Goal: Entertainment & Leisure: Browse casually

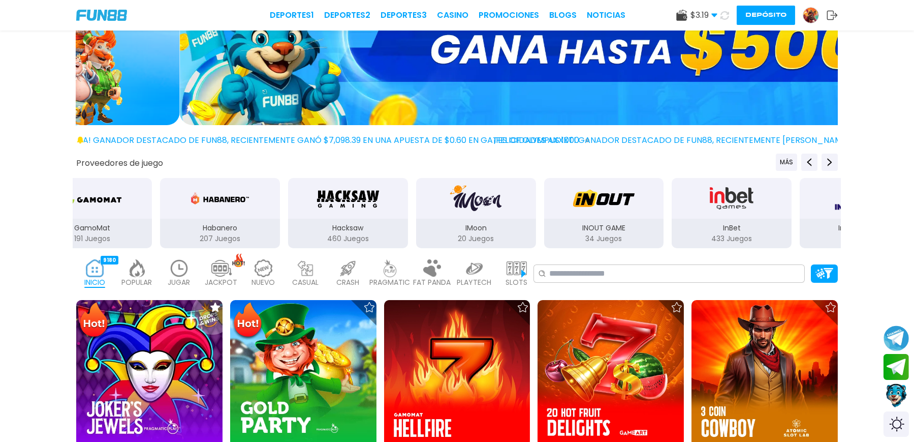
scroll to position [135, 0]
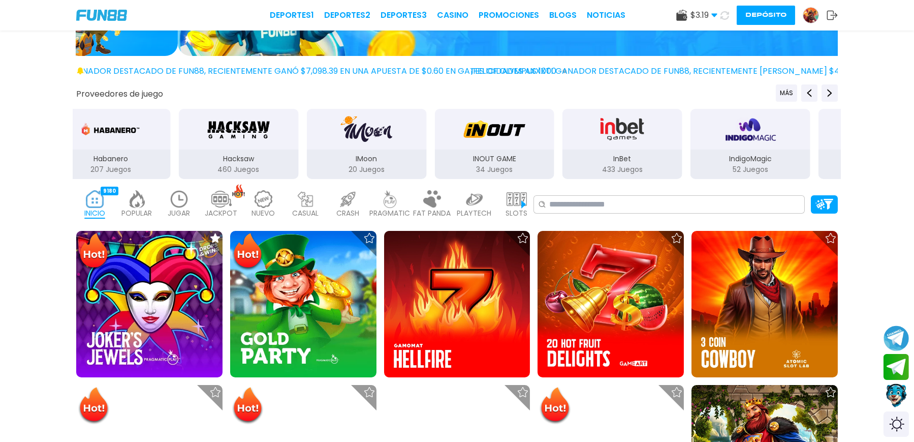
click at [191, 208] on p "JUGAR" at bounding box center [179, 213] width 22 height 11
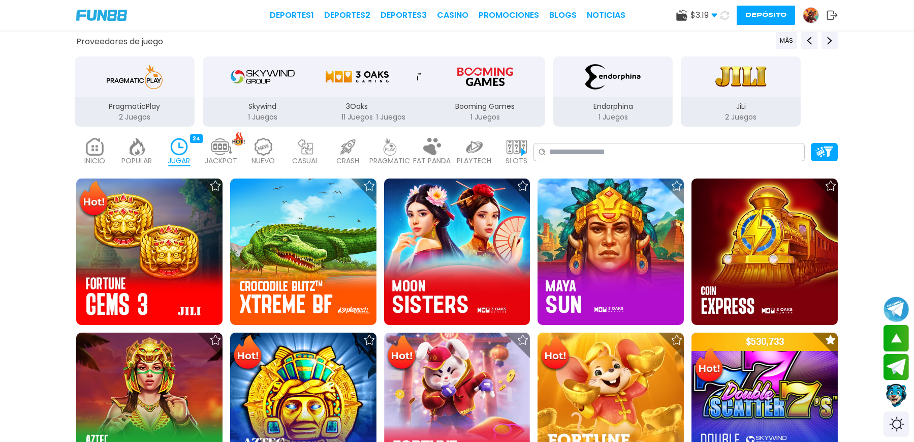
scroll to position [68, 0]
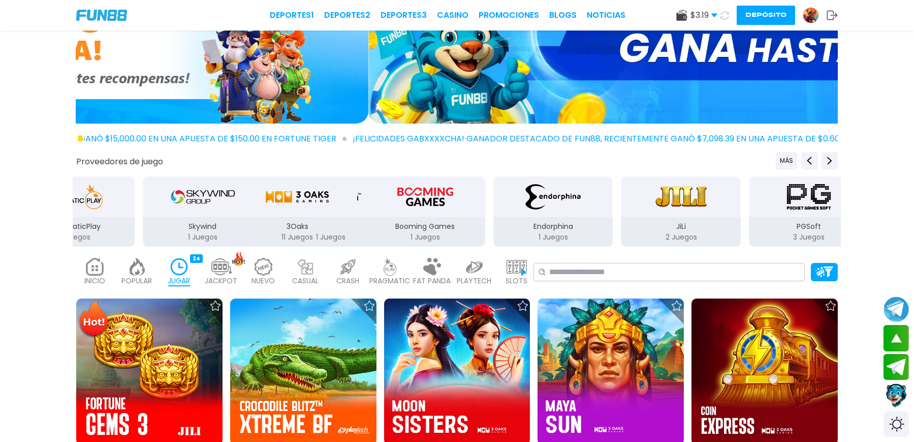
click at [720, 13] on icon at bounding box center [724, 15] width 9 height 9
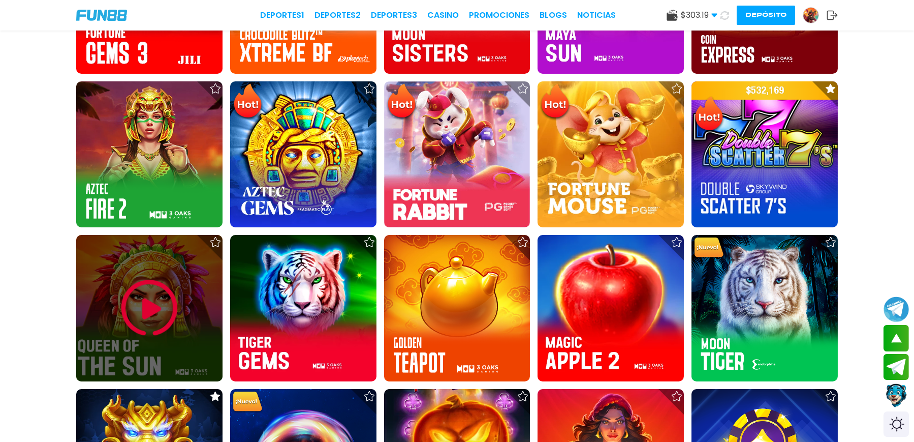
scroll to position [542, 0]
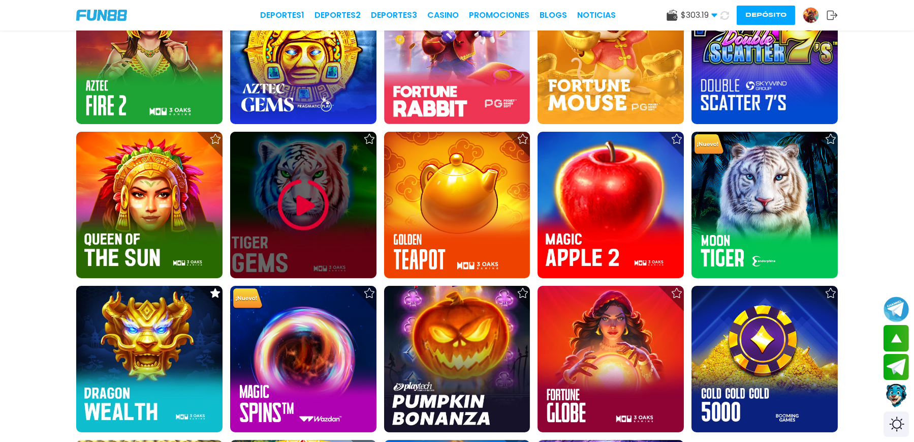
click at [326, 174] on img at bounding box center [303, 204] width 61 height 61
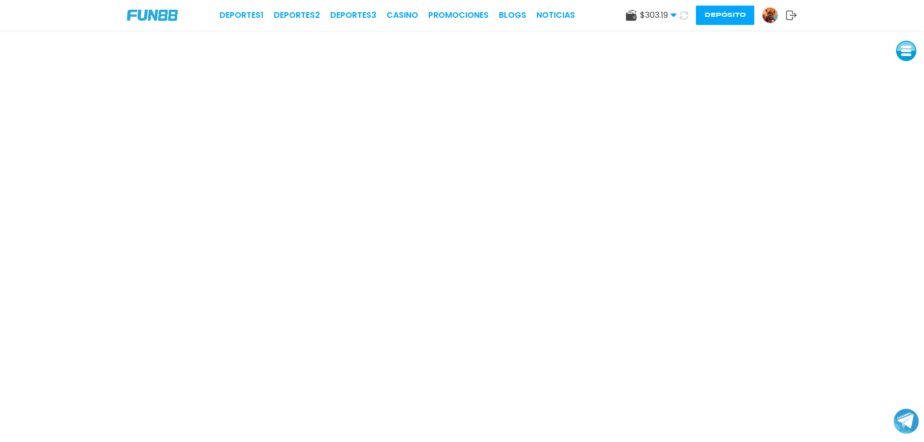
click at [901, 53] on button at bounding box center [906, 51] width 20 height 20
click at [912, 118] on button at bounding box center [907, 119] width 20 height 20
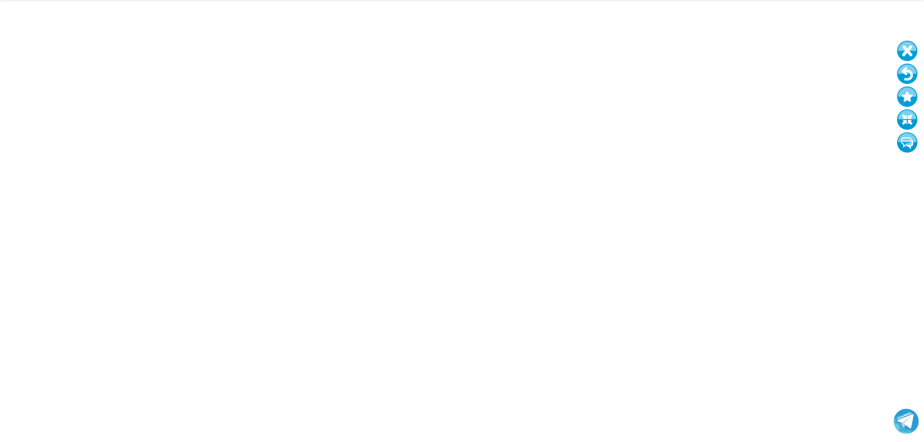
click at [913, 69] on button at bounding box center [907, 74] width 20 height 20
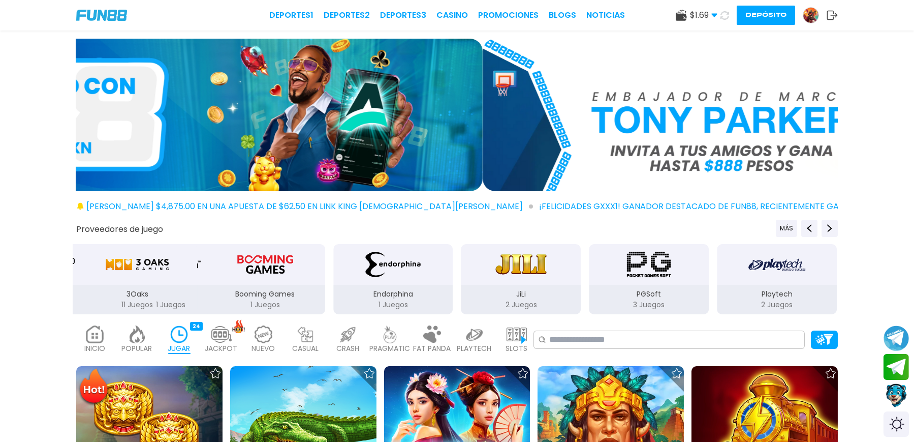
click at [720, 14] on use at bounding box center [724, 15] width 9 height 9
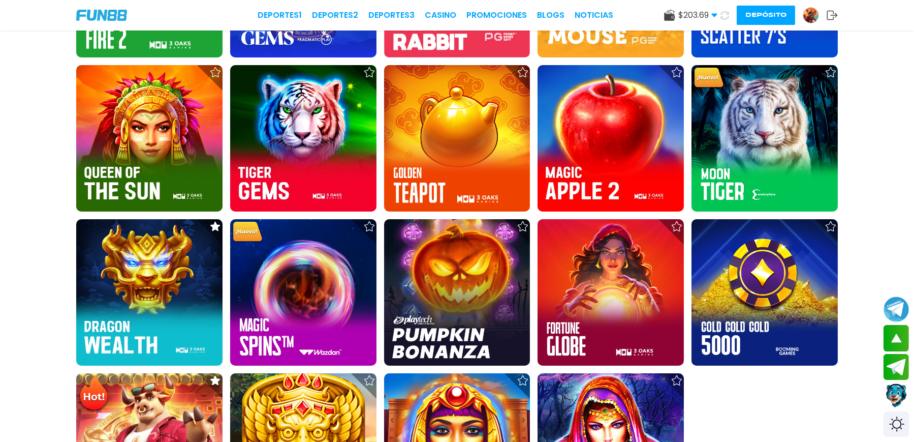
scroll to position [677, 0]
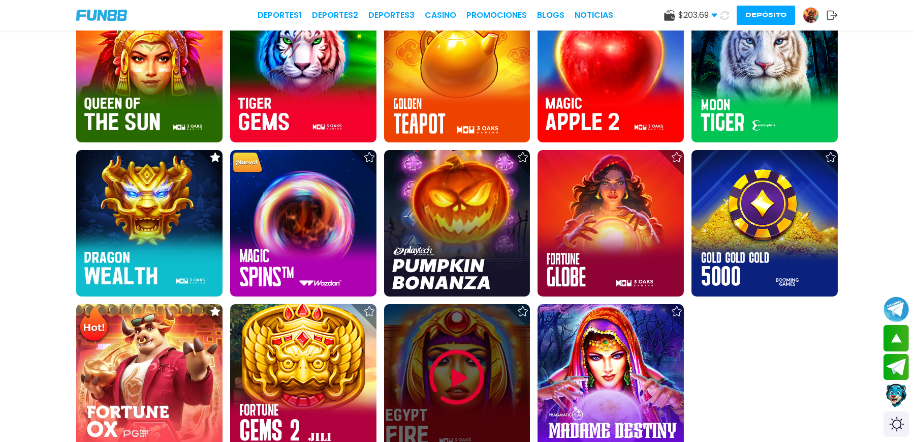
click at [456, 346] on img at bounding box center [456, 376] width 61 height 61
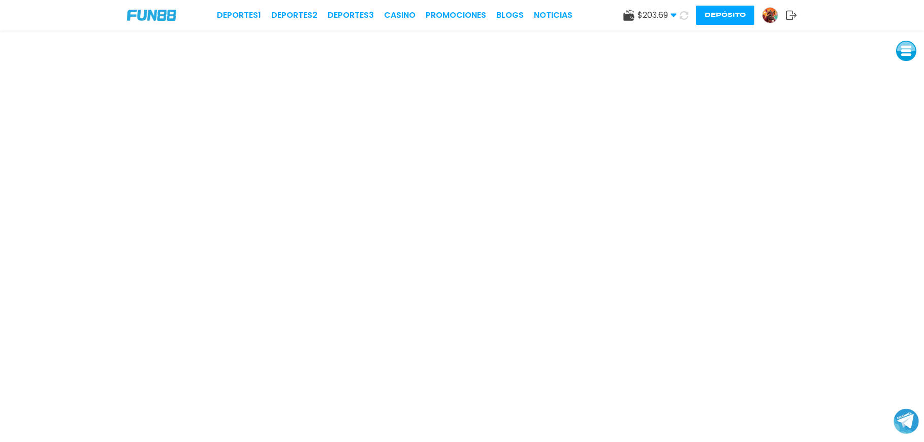
click at [902, 49] on button at bounding box center [906, 51] width 20 height 20
click at [904, 116] on button at bounding box center [907, 119] width 20 height 20
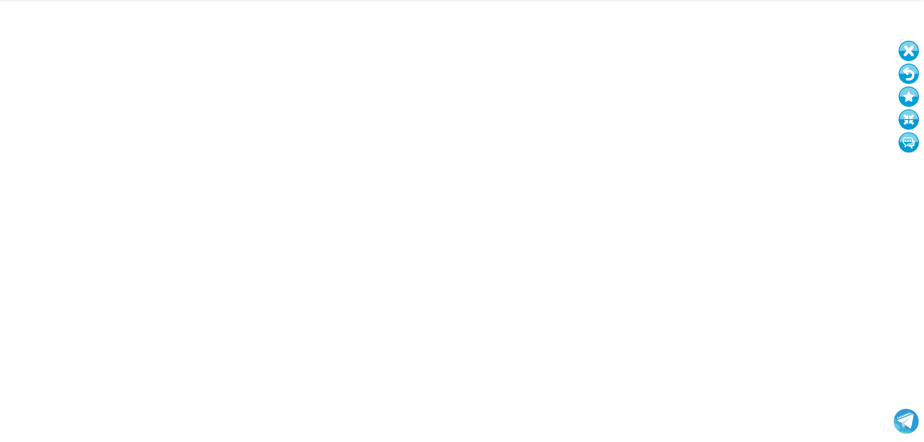
click at [913, 72] on button at bounding box center [909, 74] width 20 height 20
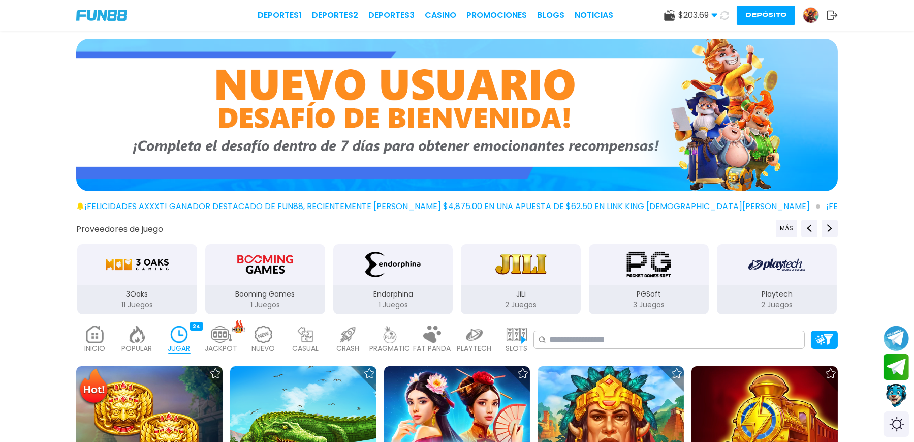
click at [803, 14] on img at bounding box center [810, 15] width 15 height 15
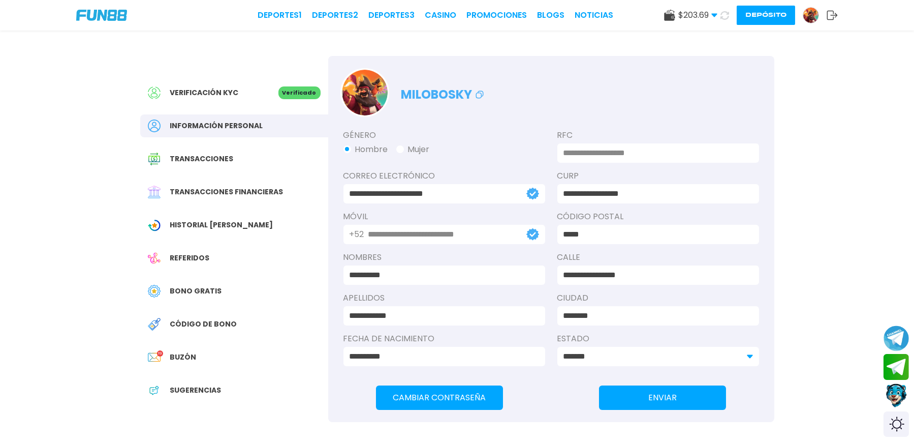
click at [212, 294] on span "Bono Gratis" at bounding box center [196, 291] width 52 height 11
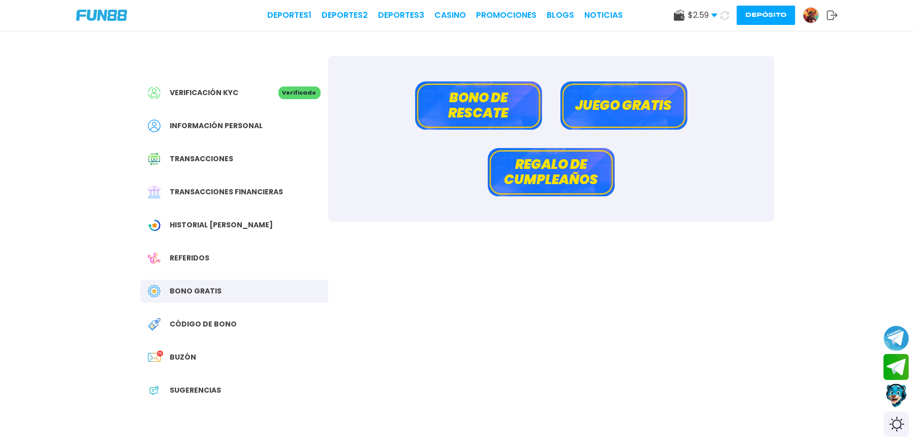
click at [492, 118] on button "Bono de rescate" at bounding box center [478, 105] width 127 height 48
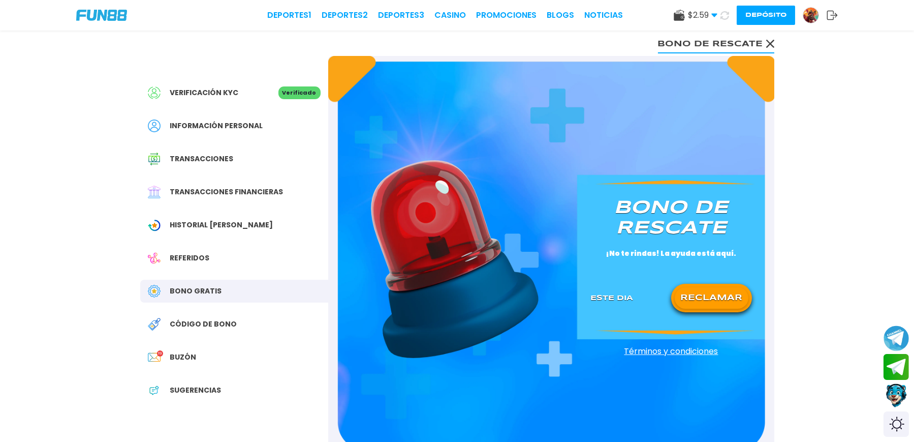
click at [710, 300] on button "RECLAMAR" at bounding box center [712, 297] width 74 height 21
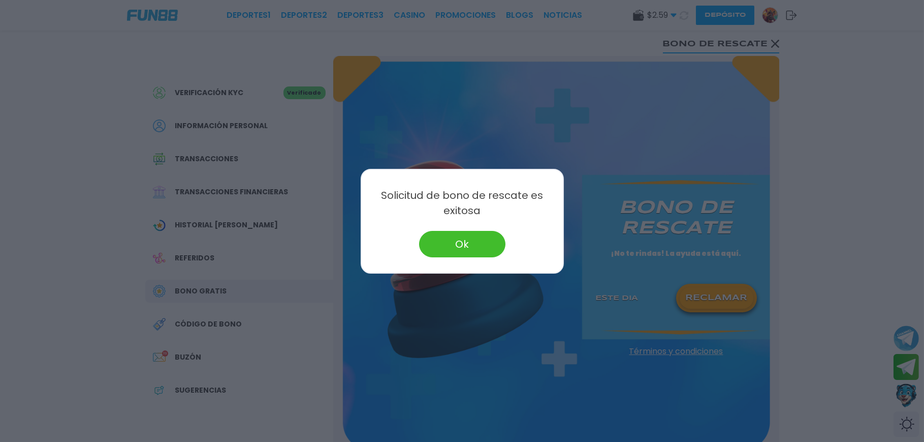
click at [487, 237] on button "Ok" at bounding box center [462, 244] width 86 height 26
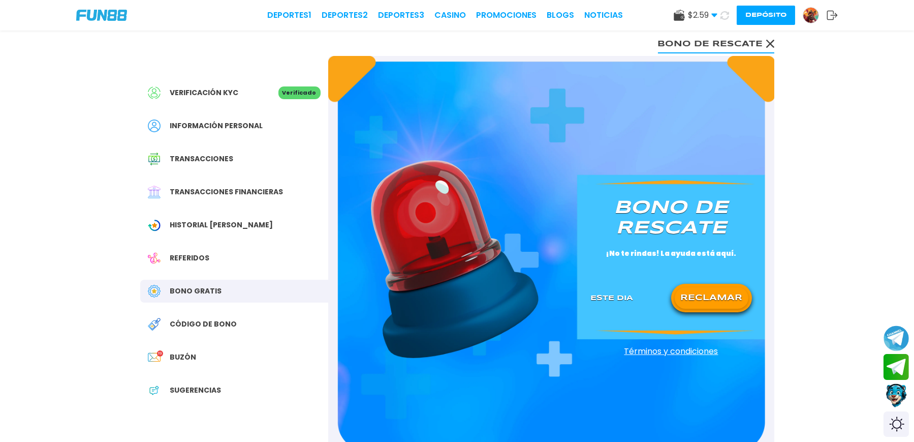
click at [720, 15] on icon at bounding box center [724, 15] width 9 height 9
click at [434, 12] on link "CASINO" at bounding box center [449, 15] width 31 height 12
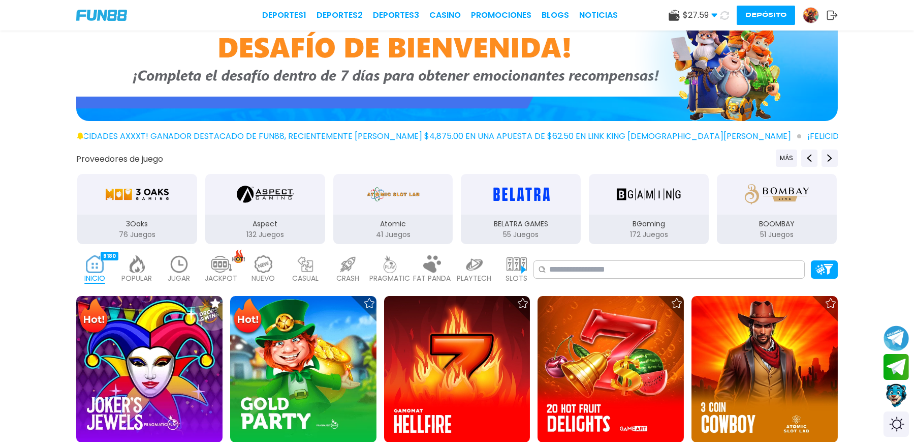
scroll to position [135, 0]
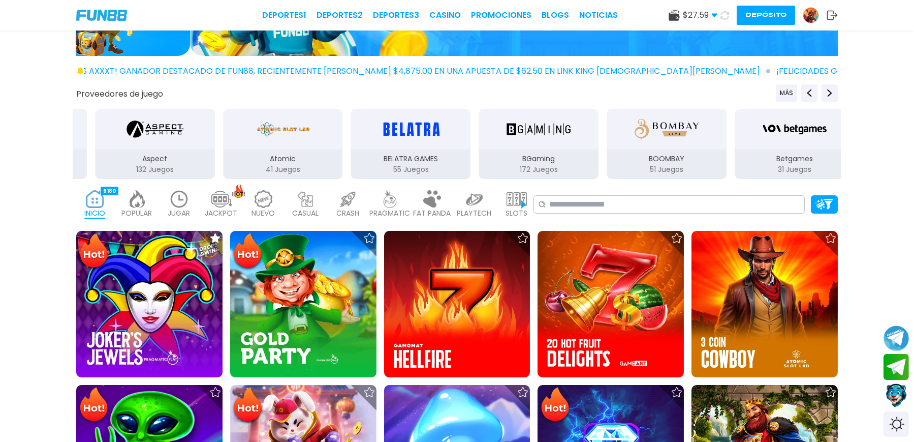
click at [190, 190] on img at bounding box center [179, 199] width 20 height 18
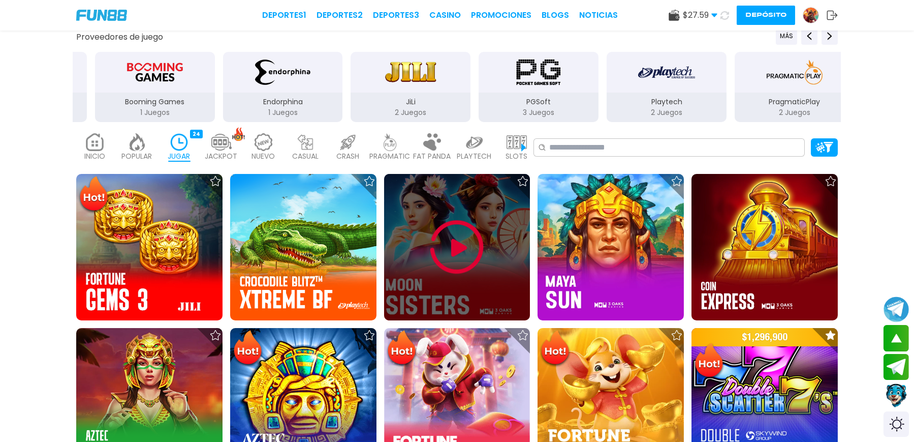
scroll to position [338, 0]
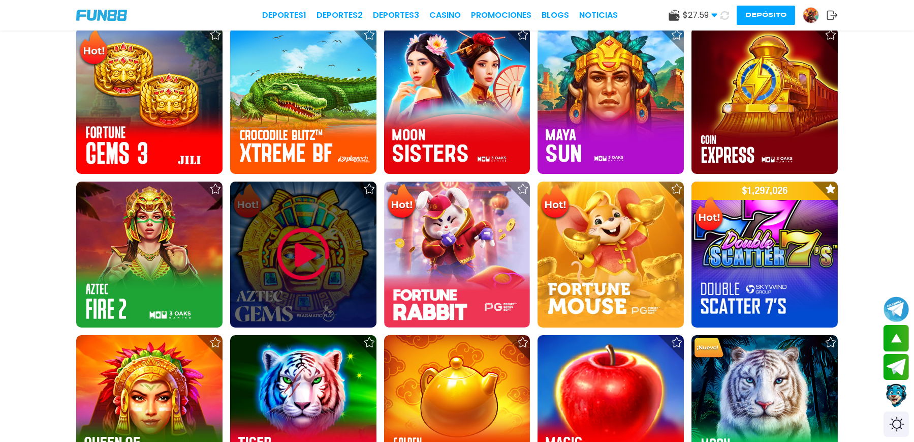
click at [327, 224] on img at bounding box center [303, 254] width 61 height 61
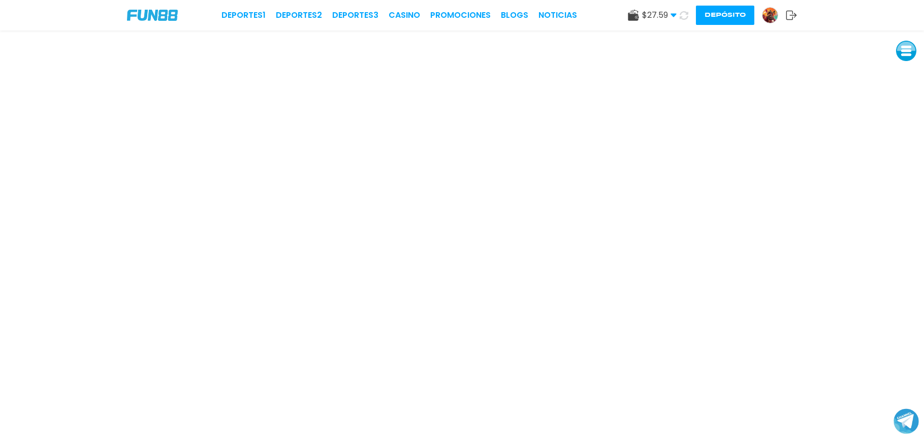
click at [901, 50] on button at bounding box center [906, 51] width 20 height 20
click at [903, 119] on button at bounding box center [906, 119] width 20 height 20
click at [907, 55] on button at bounding box center [906, 51] width 20 height 20
click at [913, 55] on button at bounding box center [906, 51] width 20 height 20
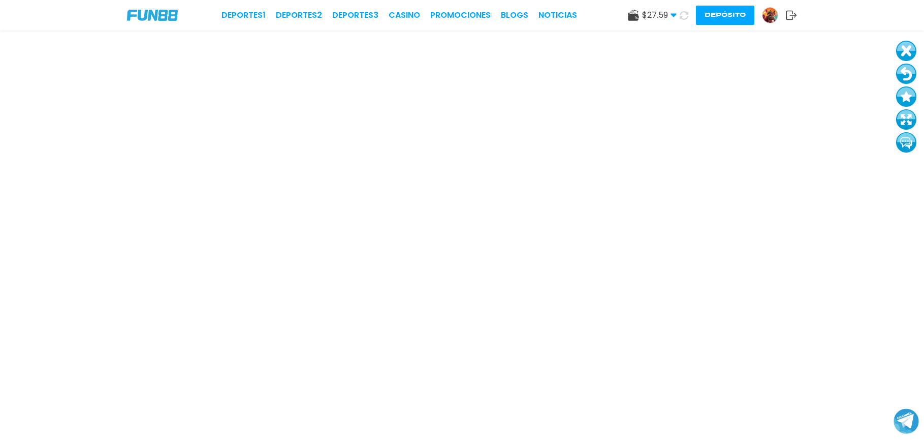
click at [908, 75] on button at bounding box center [906, 74] width 20 height 20
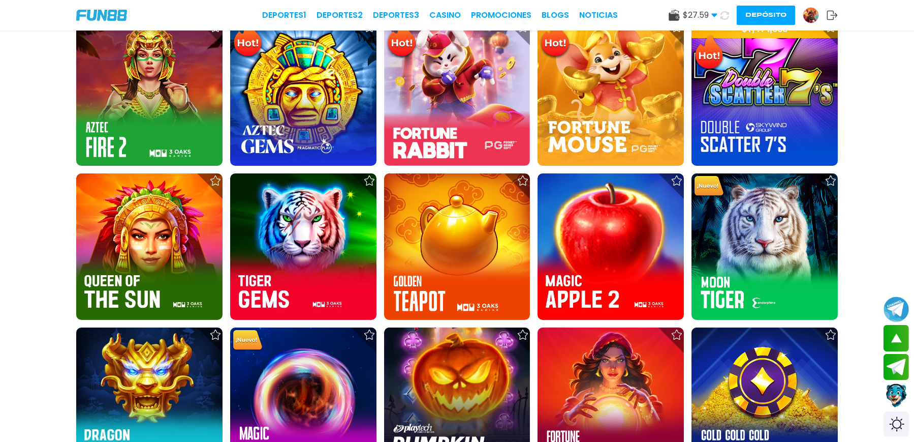
scroll to position [542, 0]
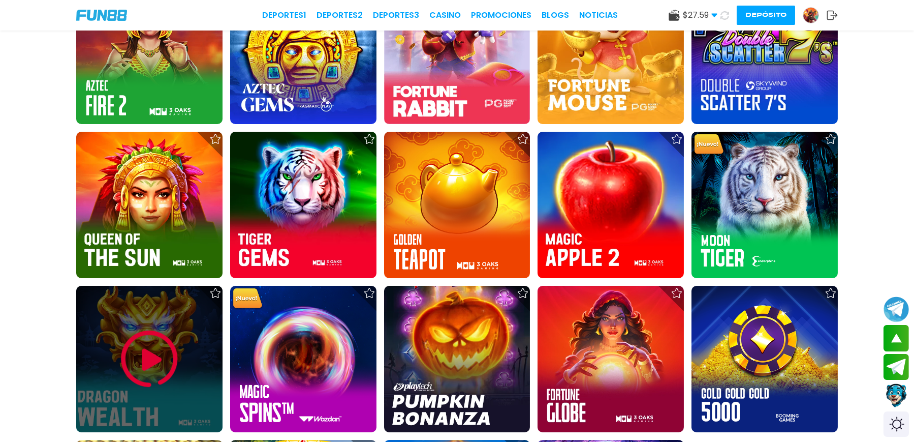
click at [180, 328] on img at bounding box center [149, 358] width 61 height 61
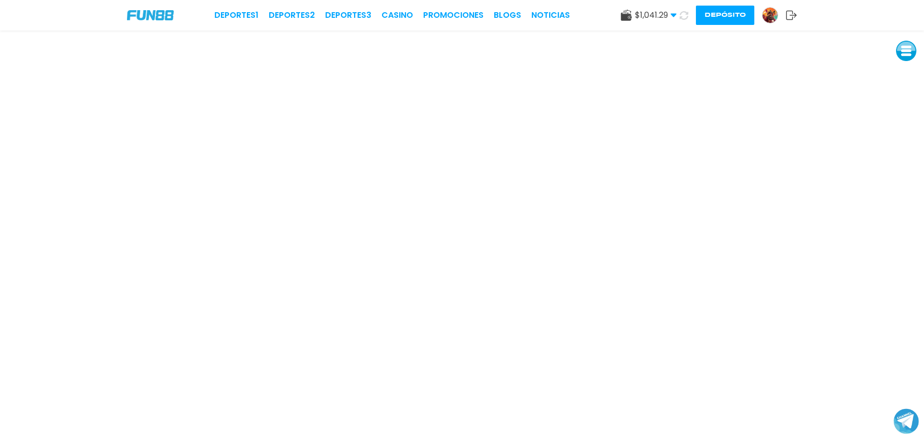
click at [908, 55] on button at bounding box center [906, 51] width 20 height 20
click at [907, 80] on button at bounding box center [907, 72] width 20 height 20
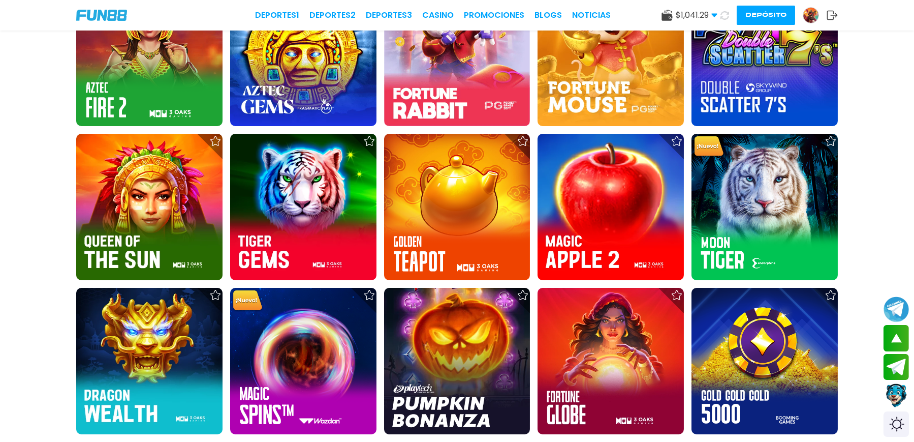
scroll to position [610, 0]
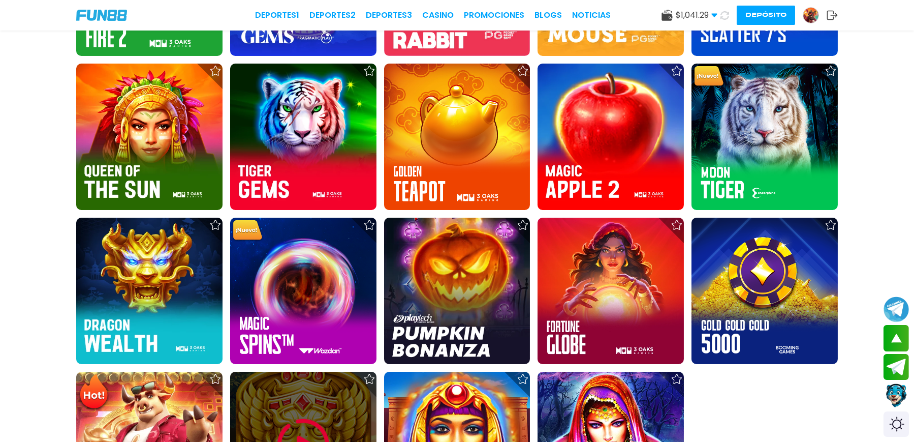
click at [329, 414] on img at bounding box center [303, 444] width 61 height 61
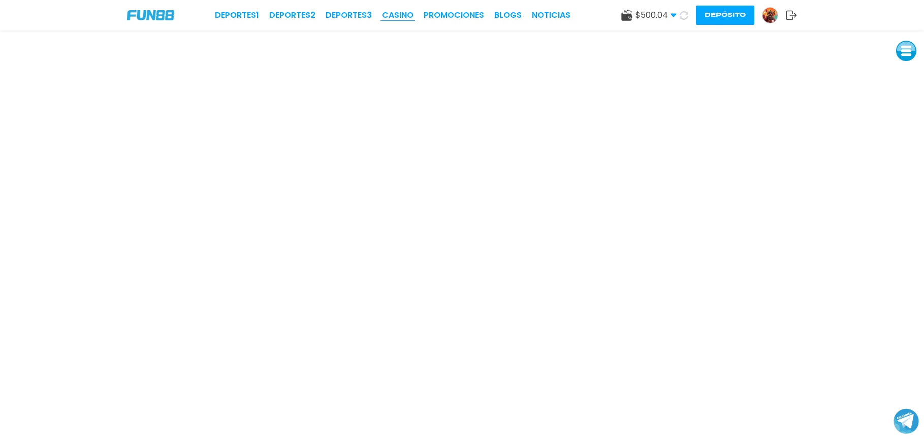
click at [411, 13] on link "CASINO" at bounding box center [397, 15] width 31 height 12
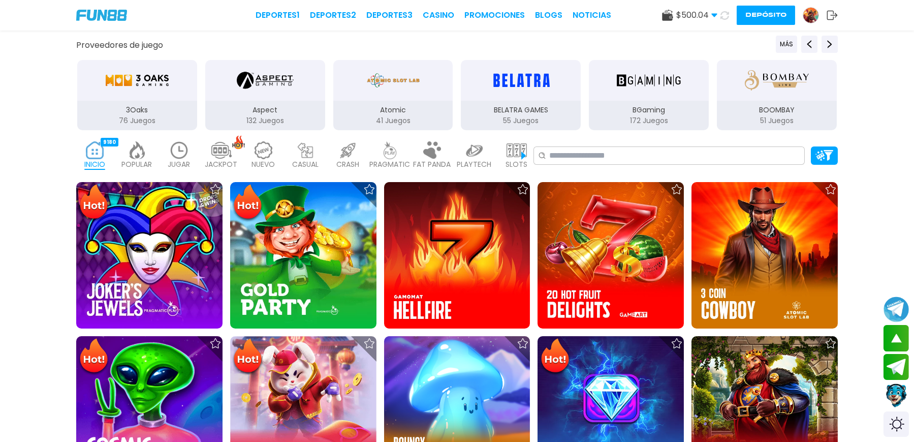
scroll to position [68, 0]
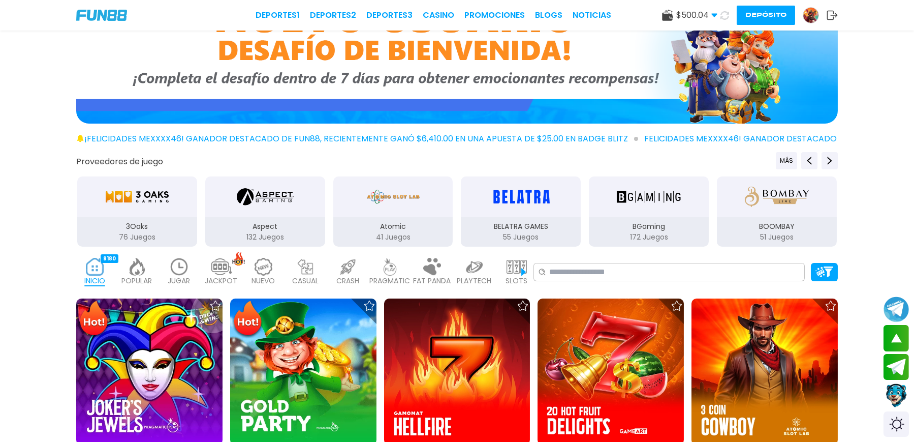
click at [190, 258] on img at bounding box center [179, 267] width 20 height 18
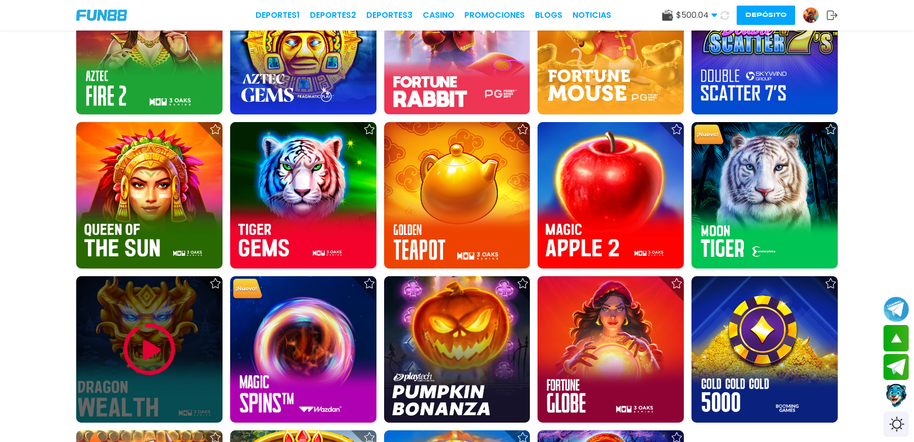
scroll to position [610, 0]
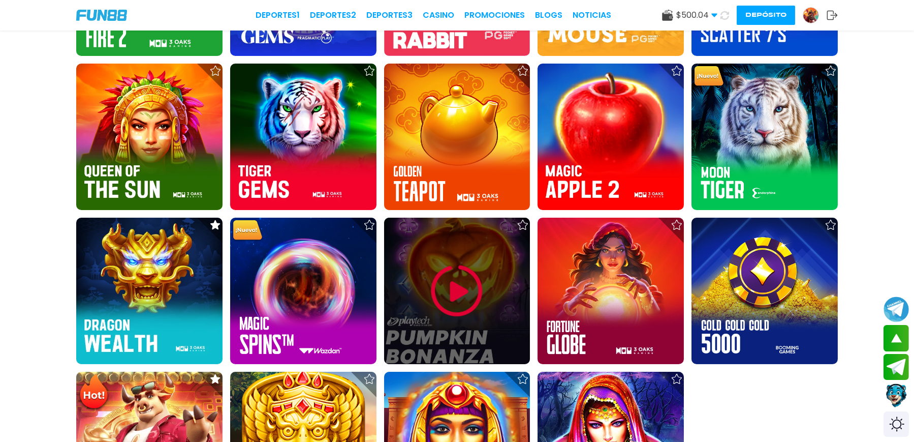
click at [448, 260] on img at bounding box center [456, 290] width 61 height 61
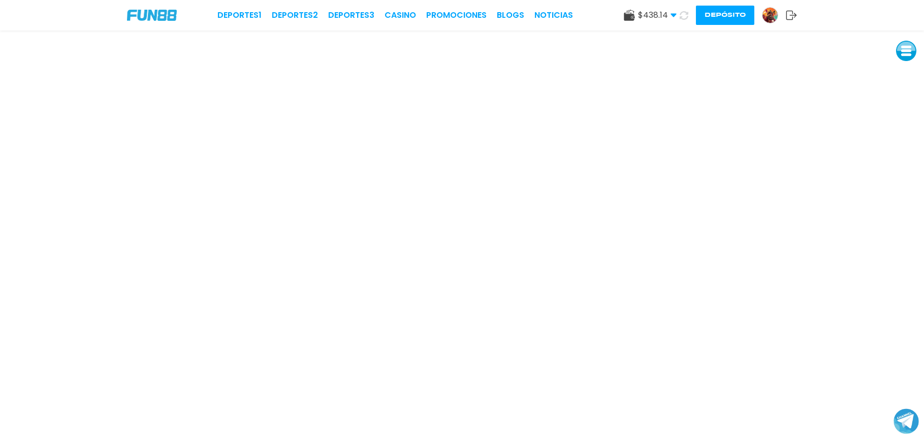
click at [924, 10] on div "Deportes 1 Deportes 2 Deportes 3 CASINO Promociones BLOGS NOTICIAS $ 438.14 Din…" at bounding box center [462, 15] width 924 height 30
click at [412, 4] on div "Deportes 1 Deportes 2 Deportes 3 CASINO Promociones BLOGS NOTICIAS $ 438.14 Din…" at bounding box center [462, 15] width 924 height 30
click at [411, 12] on link "CASINO" at bounding box center [400, 15] width 31 height 12
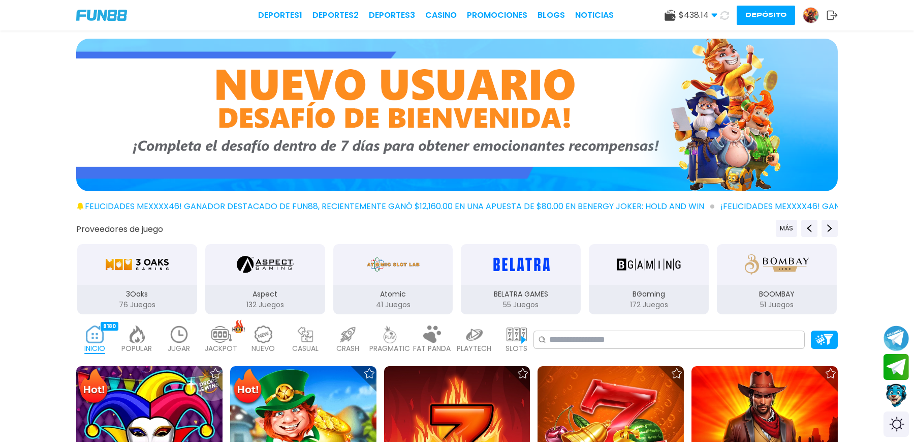
click at [169, 250] on img "3Oaks" at bounding box center [137, 264] width 64 height 28
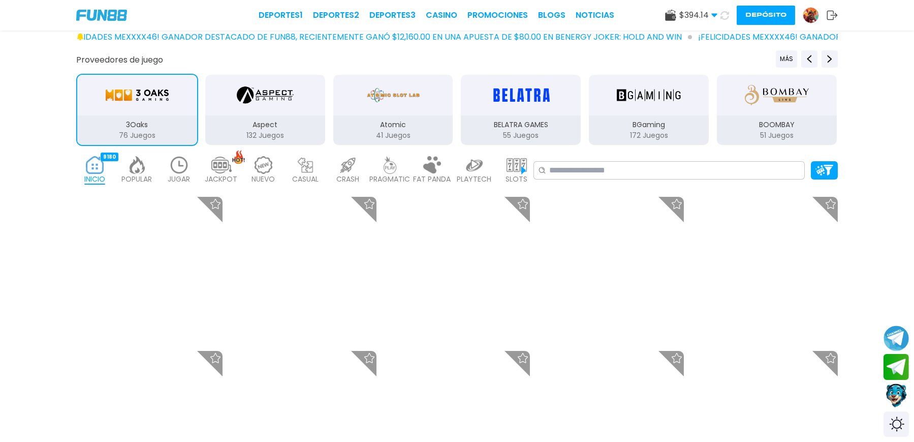
scroll to position [203, 0]
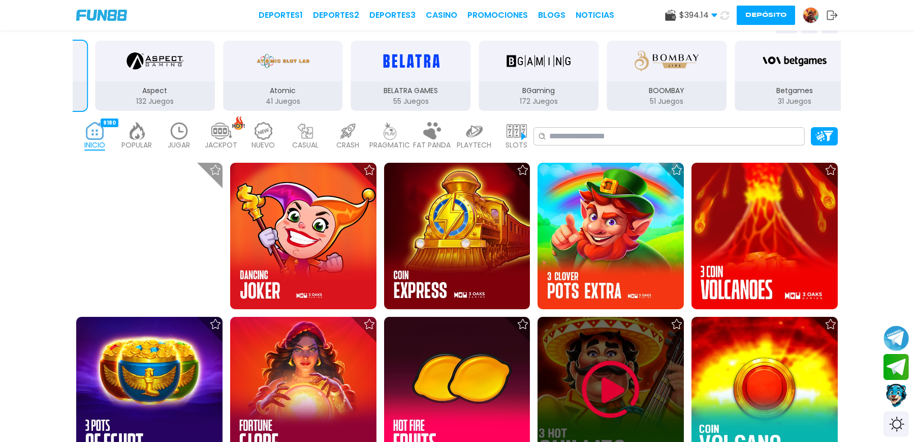
click at [587, 359] on img at bounding box center [610, 389] width 61 height 61
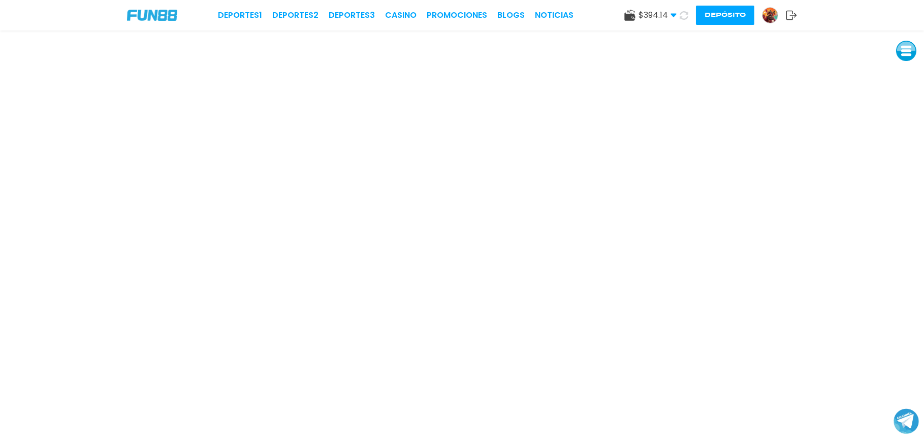
click at [900, 55] on button at bounding box center [906, 51] width 20 height 20
click at [910, 119] on button at bounding box center [907, 120] width 20 height 20
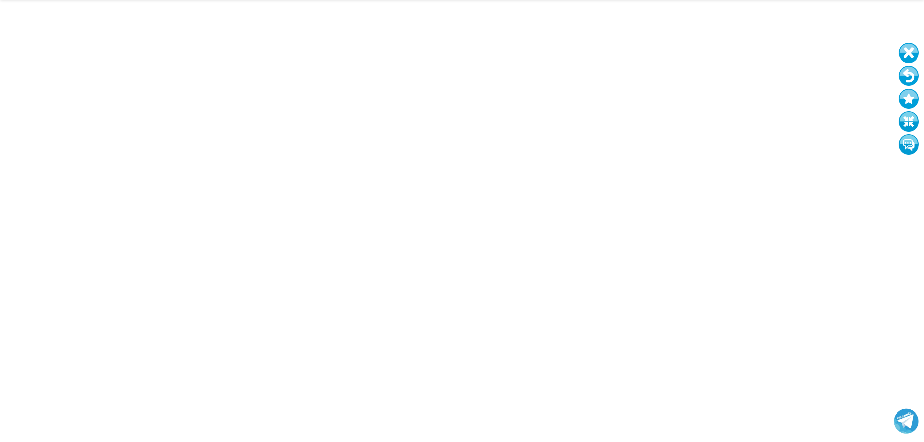
click at [910, 81] on button at bounding box center [909, 76] width 20 height 20
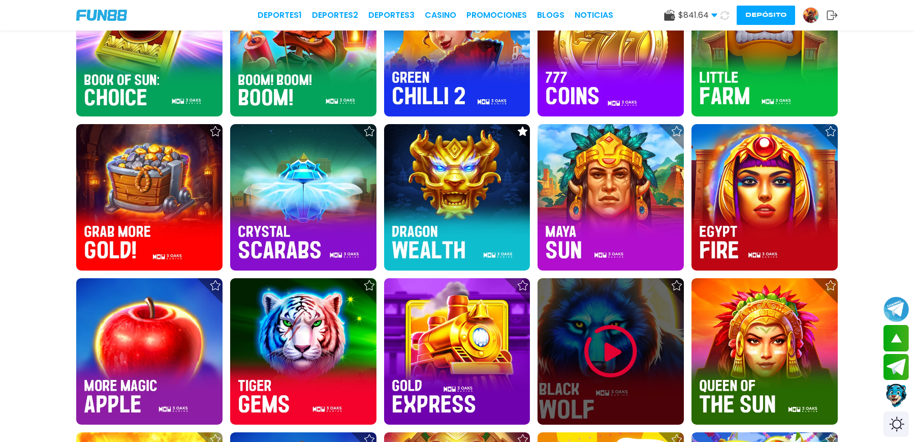
scroll to position [835, 0]
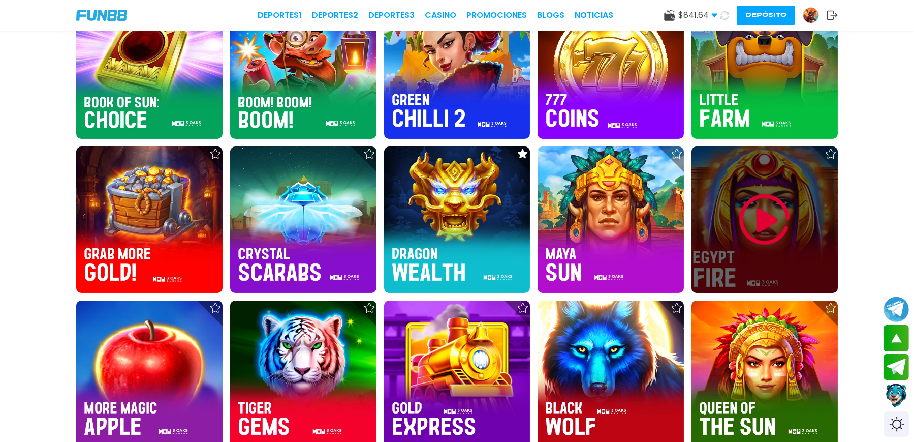
click at [734, 189] on img at bounding box center [764, 219] width 61 height 61
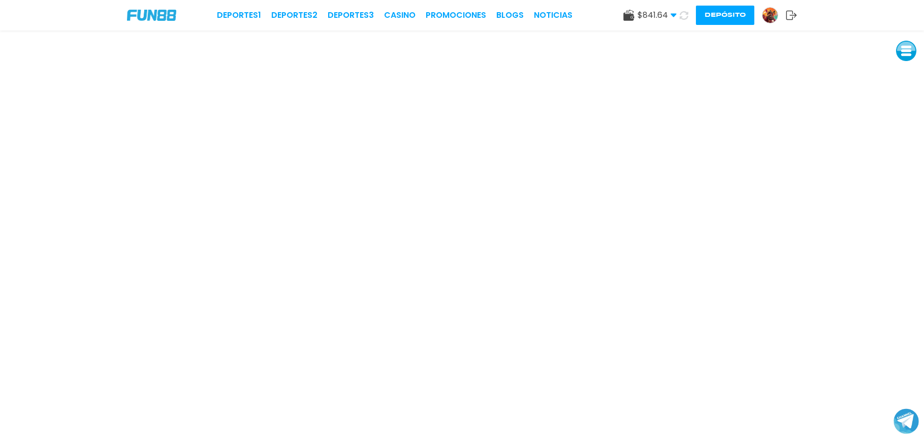
click at [239, 424] on iframe at bounding box center [462, 235] width 924 height 411
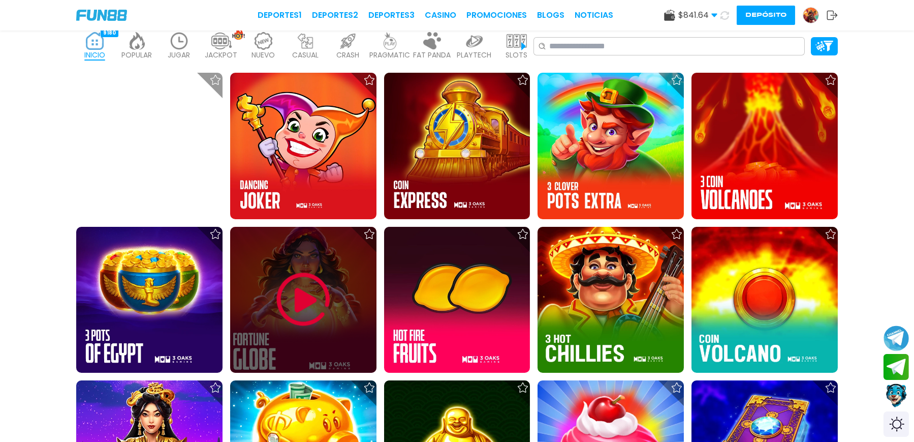
scroll to position [294, 0]
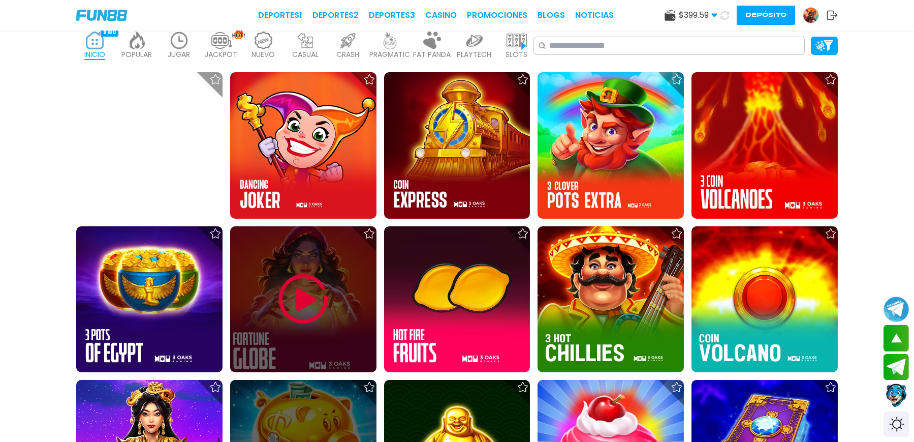
click at [333, 268] on img at bounding box center [303, 298] width 61 height 61
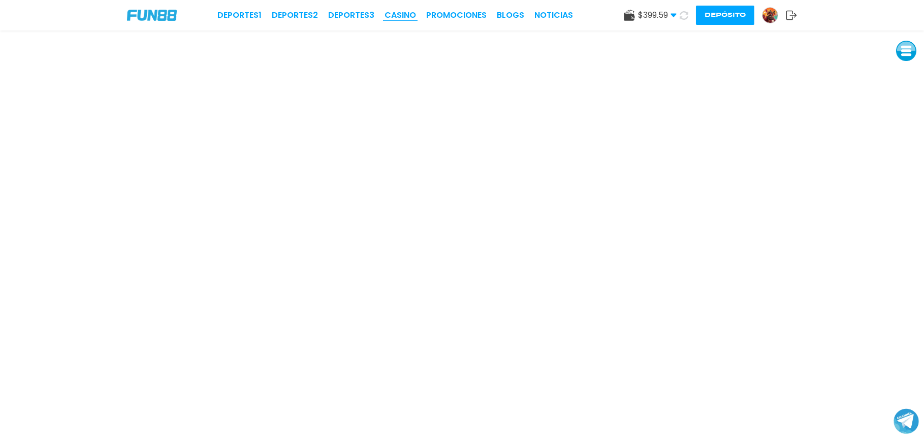
click at [407, 17] on link "CASINO" at bounding box center [400, 15] width 31 height 12
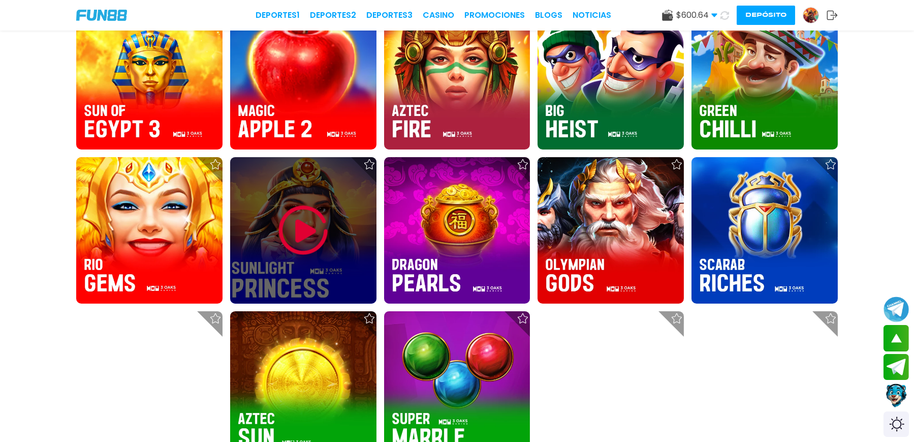
scroll to position [1287, 0]
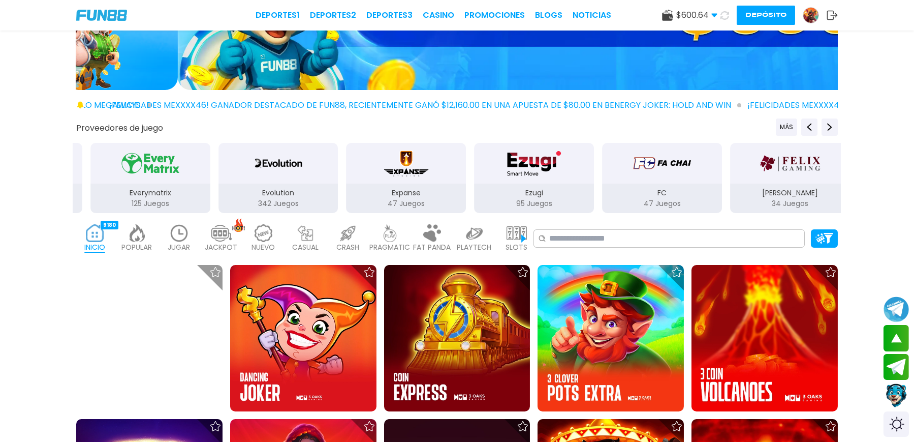
scroll to position [0, 0]
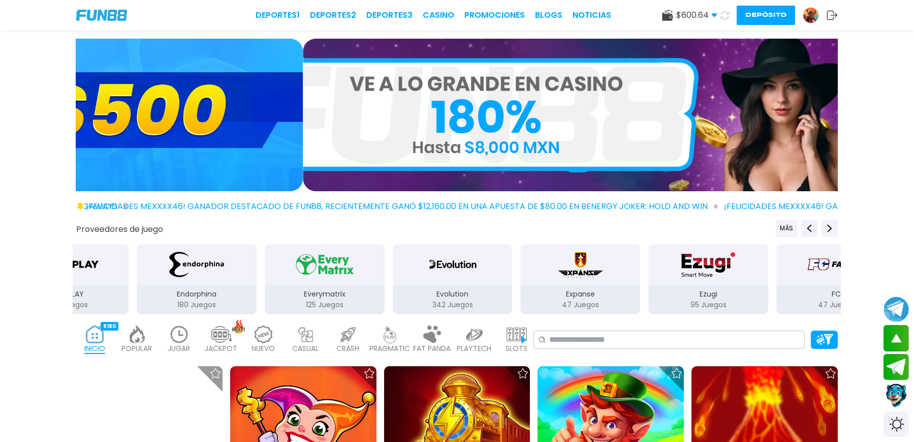
drag, startPoint x: 216, startPoint y: 243, endPoint x: 432, endPoint y: 273, distance: 217.4
click at [520, 274] on div "Expanse 47 Juegos" at bounding box center [581, 279] width 122 height 72
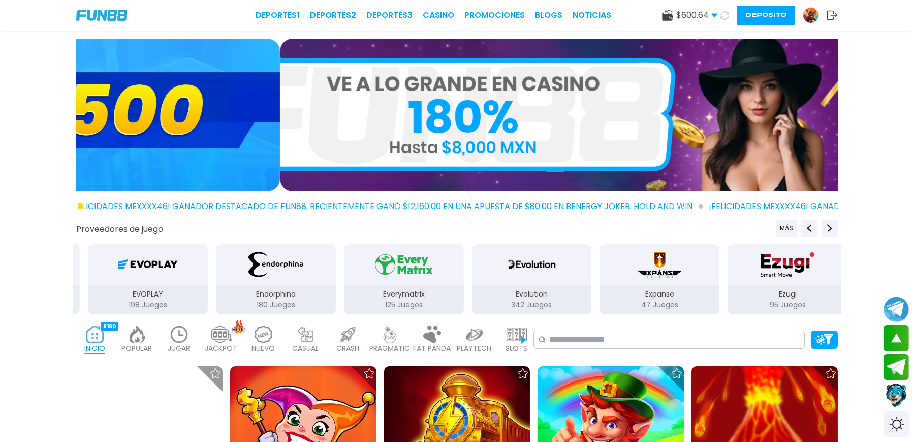
drag, startPoint x: 349, startPoint y: 276, endPoint x: 428, endPoint y: 268, distance: 79.7
click at [472, 285] on div "Evolution 342 Juegos" at bounding box center [532, 299] width 120 height 29
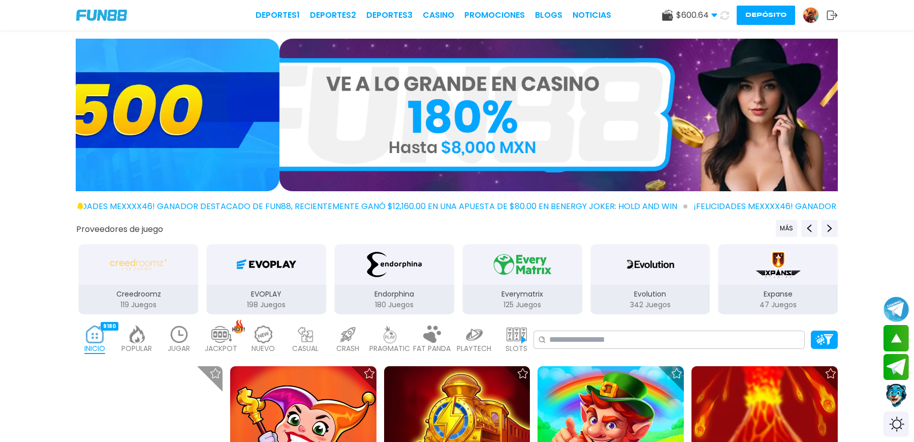
drag, startPoint x: 357, startPoint y: 269, endPoint x: 457, endPoint y: 263, distance: 100.3
click at [484, 259] on div "Everymatrix 125 Juegos" at bounding box center [522, 279] width 122 height 72
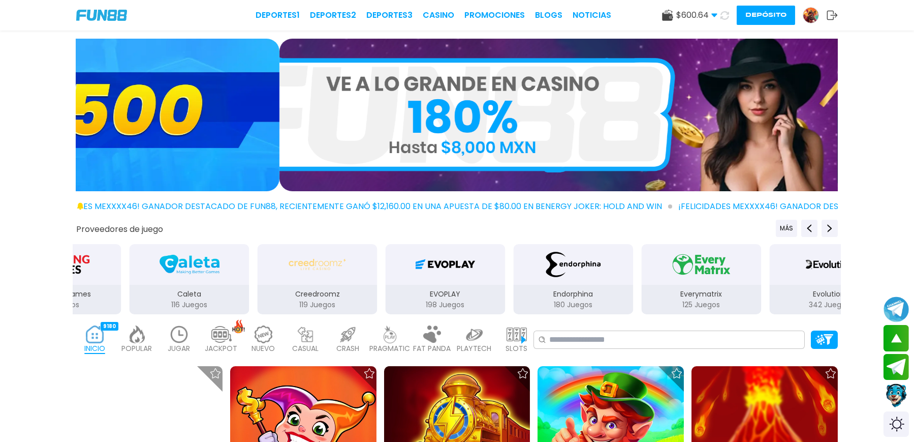
drag, startPoint x: 263, startPoint y: 259, endPoint x: 486, endPoint y: 249, distance: 223.8
click at [492, 249] on div "EVOPLAY" at bounding box center [446, 264] width 120 height 41
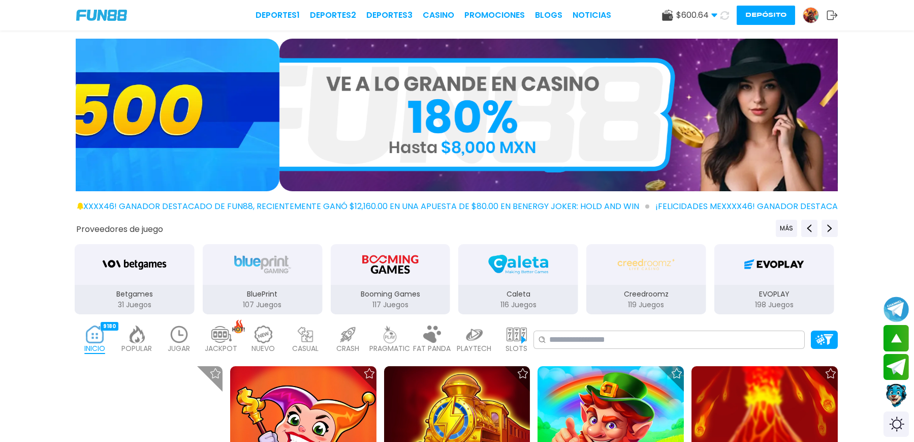
drag, startPoint x: 329, startPoint y: 257, endPoint x: 535, endPoint y: 256, distance: 206.3
click at [450, 256] on div "Booming Games" at bounding box center [390, 264] width 120 height 41
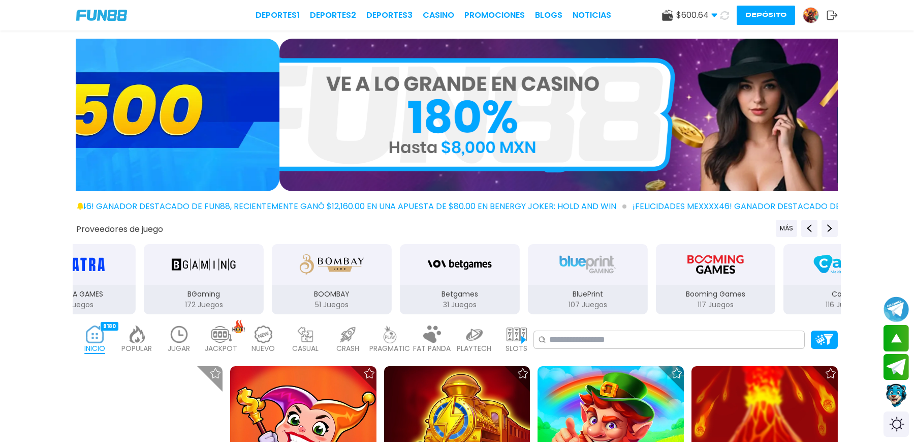
click at [322, 253] on div "BOOMBAY" at bounding box center [332, 264] width 120 height 41
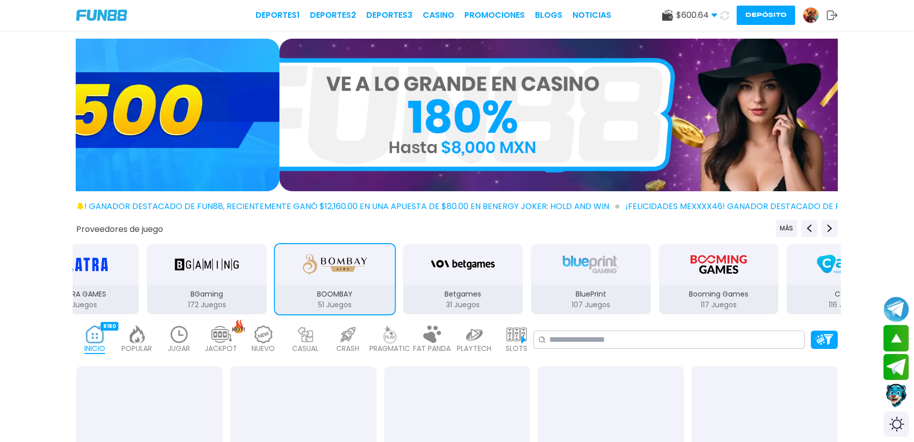
click at [271, 266] on button "BOOMBAY 51 Juegos" at bounding box center [335, 279] width 128 height 72
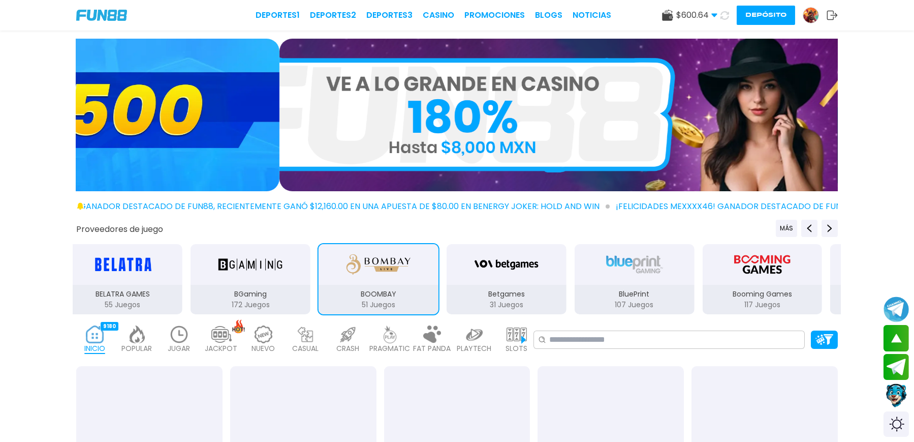
drag, startPoint x: 317, startPoint y: 266, endPoint x: 483, endPoint y: 260, distance: 166.2
click at [439, 260] on div "BOOMBAY 51 Juegos" at bounding box center [379, 279] width 122 height 72
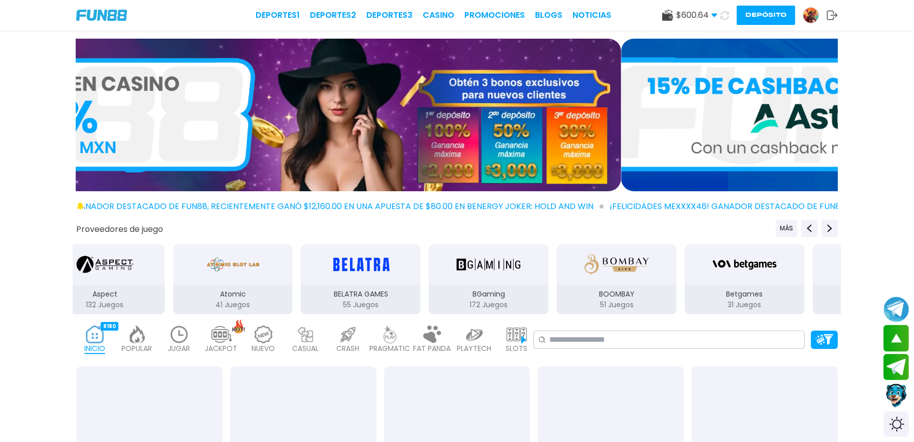
click at [293, 256] on div "Atomic" at bounding box center [233, 264] width 120 height 41
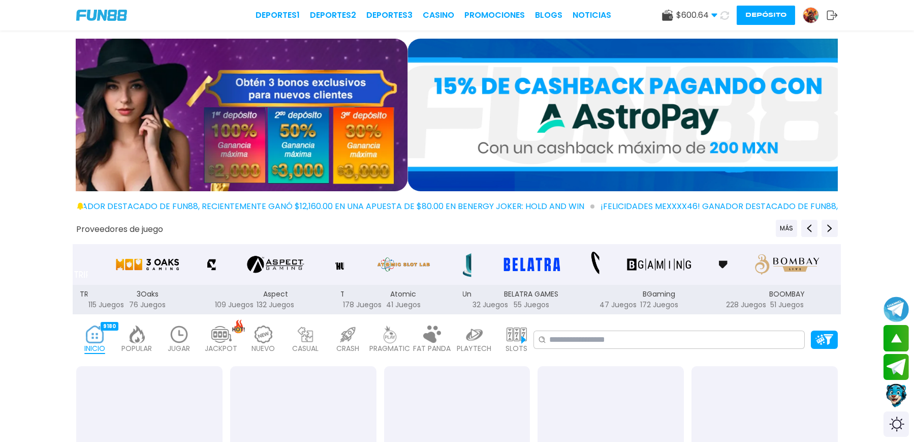
drag, startPoint x: 367, startPoint y: 255, endPoint x: 481, endPoint y: 254, distance: 114.3
click at [463, 254] on div "Atomic" at bounding box center [403, 264] width 120 height 41
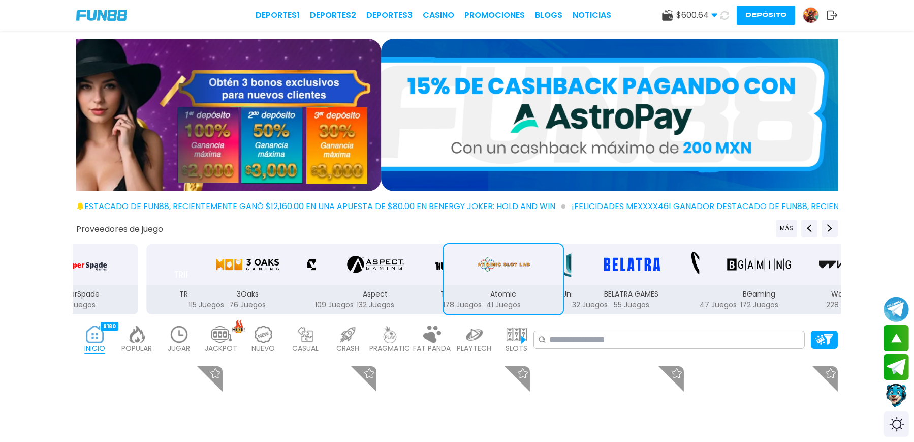
click at [279, 258] on img "3Oaks" at bounding box center [247, 264] width 64 height 28
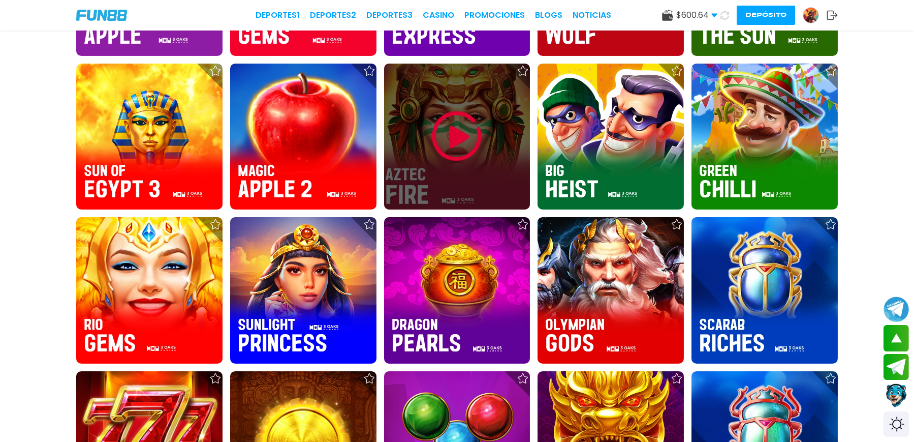
scroll to position [1287, 0]
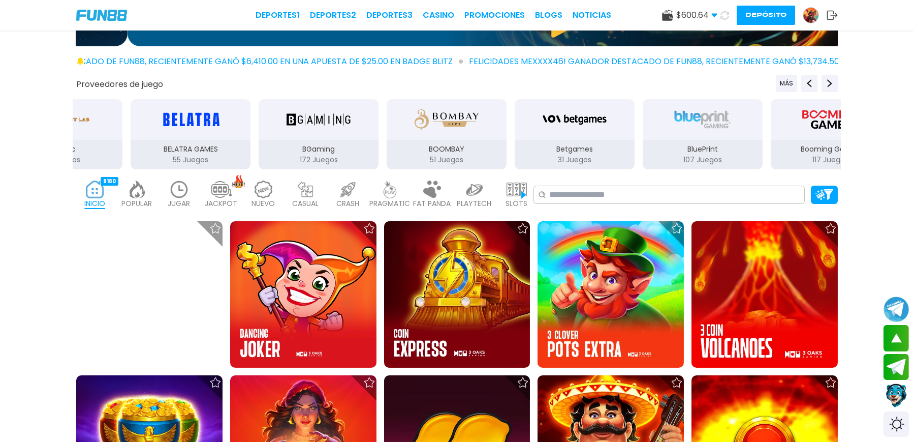
scroll to position [68, 0]
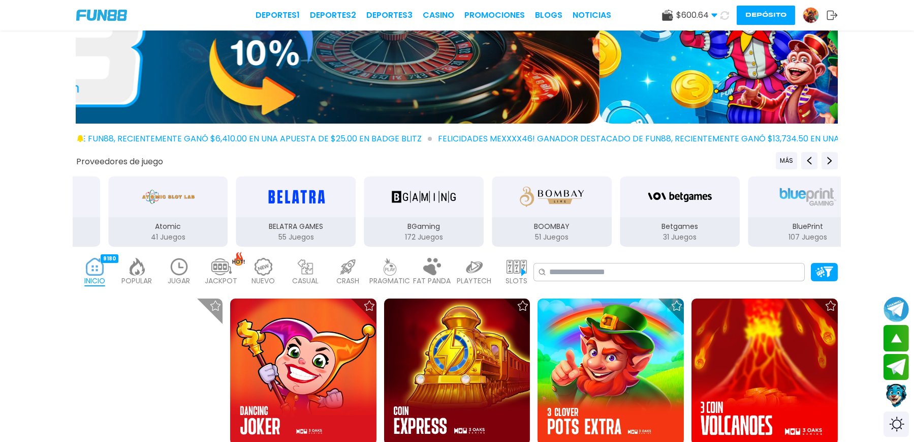
drag, startPoint x: 320, startPoint y: 186, endPoint x: 553, endPoint y: 174, distance: 233.0
click at [484, 176] on div "BGaming" at bounding box center [424, 196] width 120 height 41
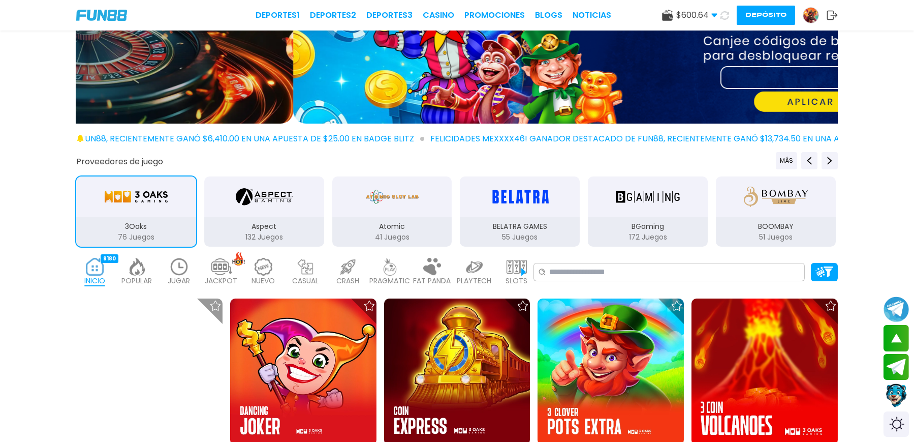
click at [391, 182] on img "Atomic" at bounding box center [392, 196] width 57 height 28
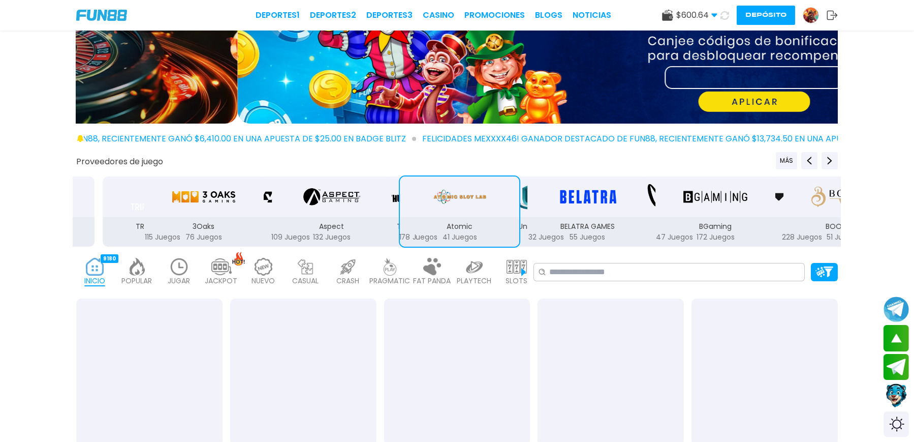
drag, startPoint x: 456, startPoint y: 171, endPoint x: 525, endPoint y: 175, distance: 68.7
click at [488, 182] on img "Atomic" at bounding box center [459, 196] width 57 height 28
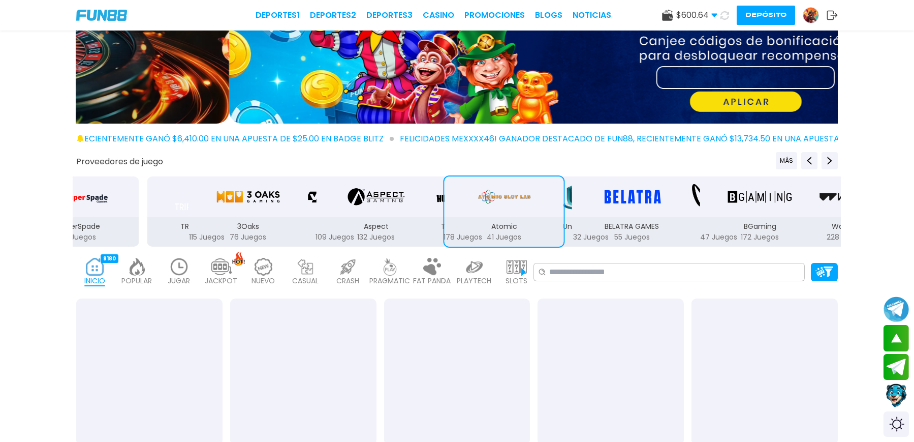
drag, startPoint x: 287, startPoint y: 190, endPoint x: 296, endPoint y: 190, distance: 8.6
click at [293, 187] on div "3Oaks" at bounding box center [248, 196] width 120 height 41
click at [283, 188] on img "3Oaks" at bounding box center [251, 196] width 64 height 28
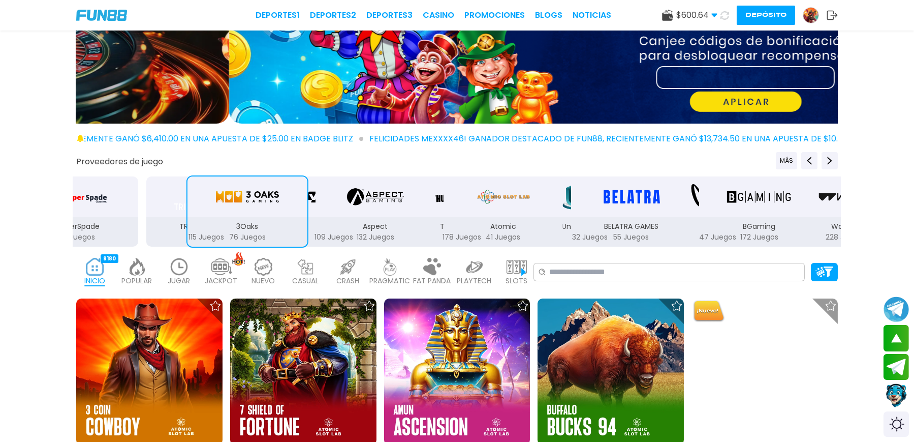
click at [298, 193] on div "3Oaks 76 Juegos" at bounding box center [247, 211] width 122 height 72
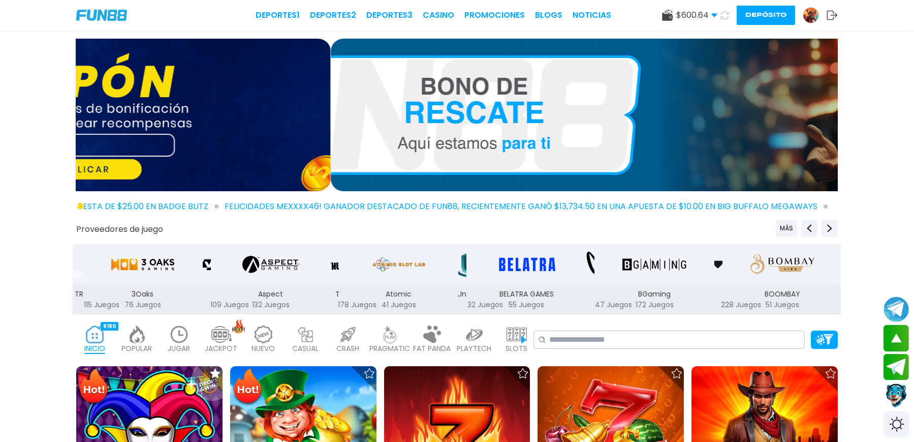
drag, startPoint x: 228, startPoint y: 241, endPoint x: 220, endPoint y: 247, distance: 9.0
click at [203, 244] on div "3Oaks" at bounding box center [143, 264] width 120 height 41
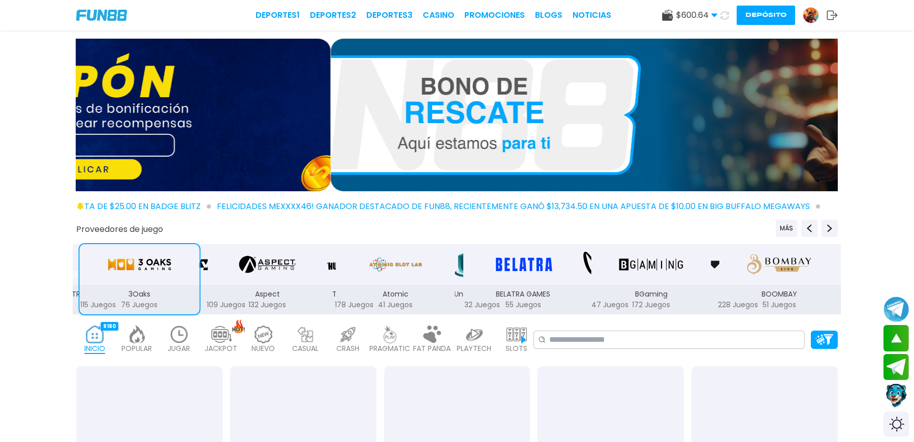
drag, startPoint x: 206, startPoint y: 249, endPoint x: 206, endPoint y: 256, distance: 6.1
click at [171, 250] on img "3Oaks" at bounding box center [139, 264] width 64 height 28
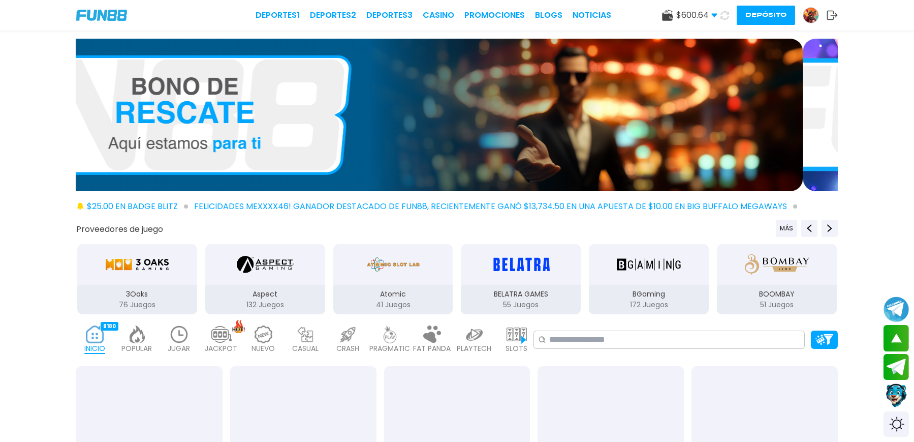
click at [150, 257] on img "3Oaks" at bounding box center [137, 264] width 64 height 28
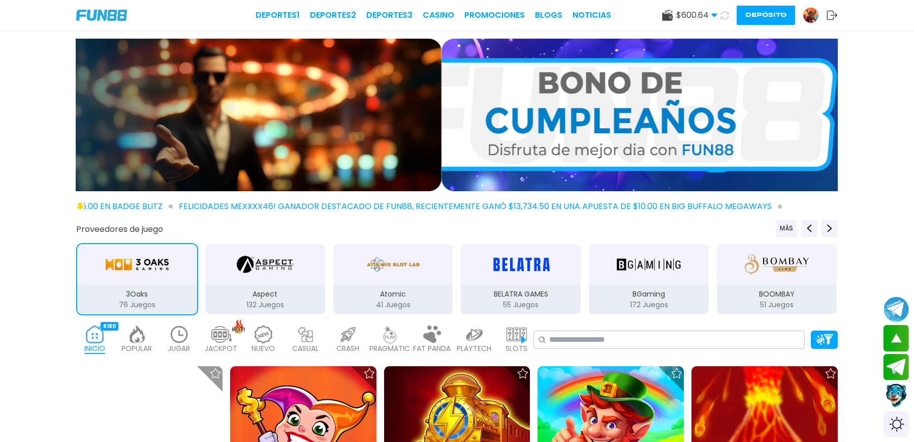
click at [159, 257] on div "3Oaks" at bounding box center [137, 264] width 120 height 41
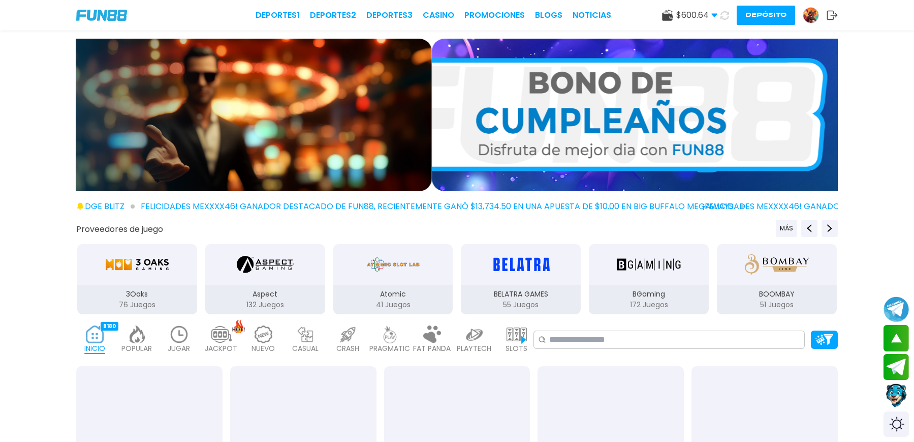
drag, startPoint x: 164, startPoint y: 261, endPoint x: 157, endPoint y: 262, distance: 7.3
click at [164, 260] on div "3Oaks" at bounding box center [137, 264] width 120 height 41
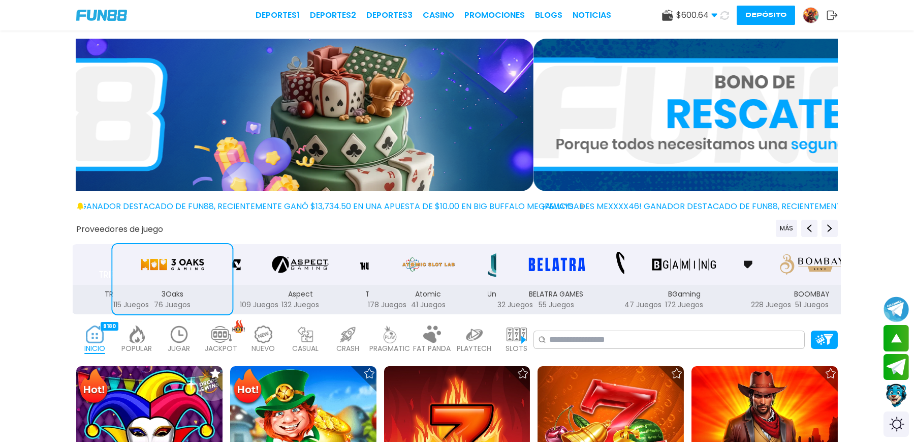
drag, startPoint x: 179, startPoint y: 265, endPoint x: 324, endPoint y: 273, distance: 145.0
click at [324, 285] on div "Aspect 132 Juegos" at bounding box center [300, 299] width 120 height 29
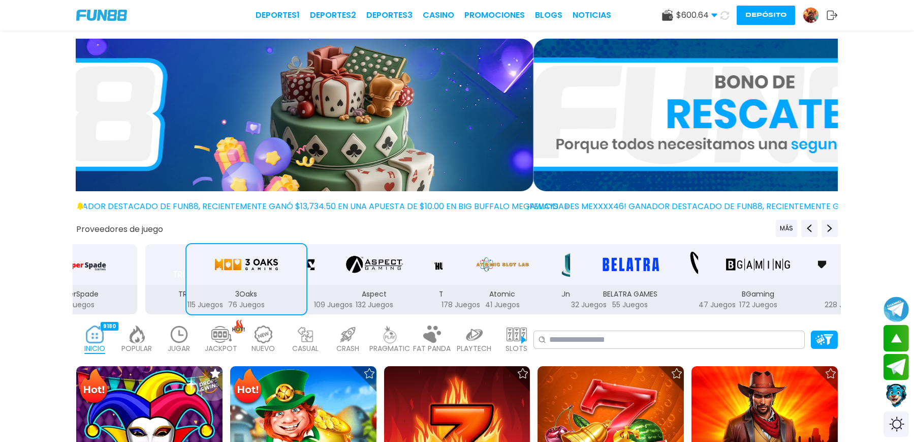
drag, startPoint x: 265, startPoint y: 267, endPoint x: 262, endPoint y: 279, distance: 12.7
click at [267, 285] on div "3Oaks 76 Juegos" at bounding box center [246, 299] width 120 height 29
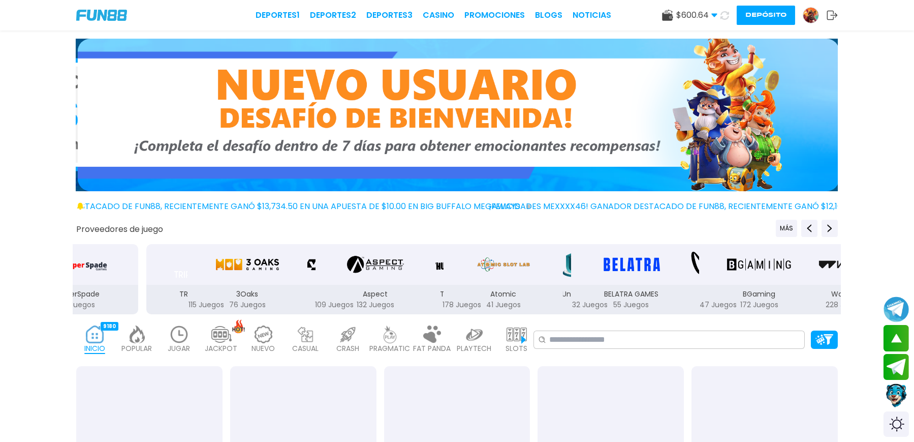
click at [190, 325] on img at bounding box center [179, 334] width 20 height 18
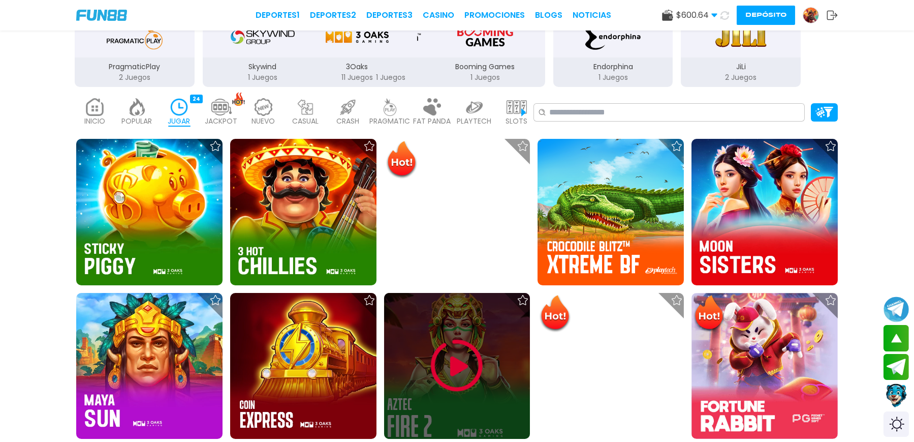
scroll to position [271, 0]
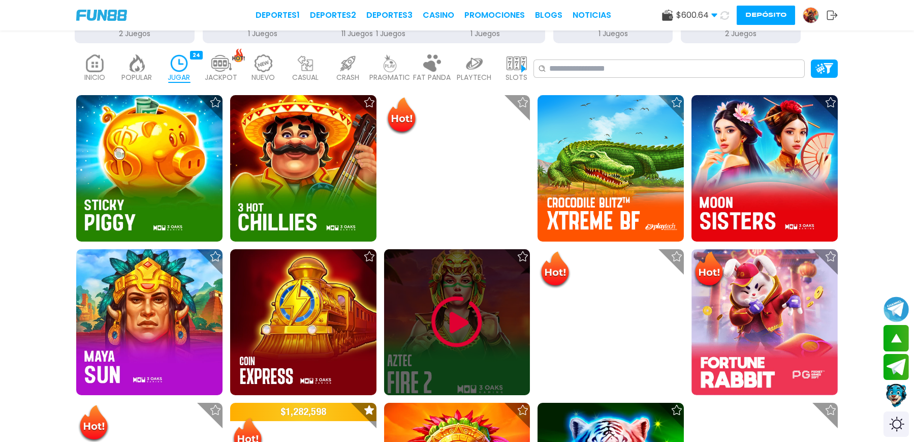
click at [448, 291] on img at bounding box center [456, 321] width 61 height 61
